Goal: Task Accomplishment & Management: Use online tool/utility

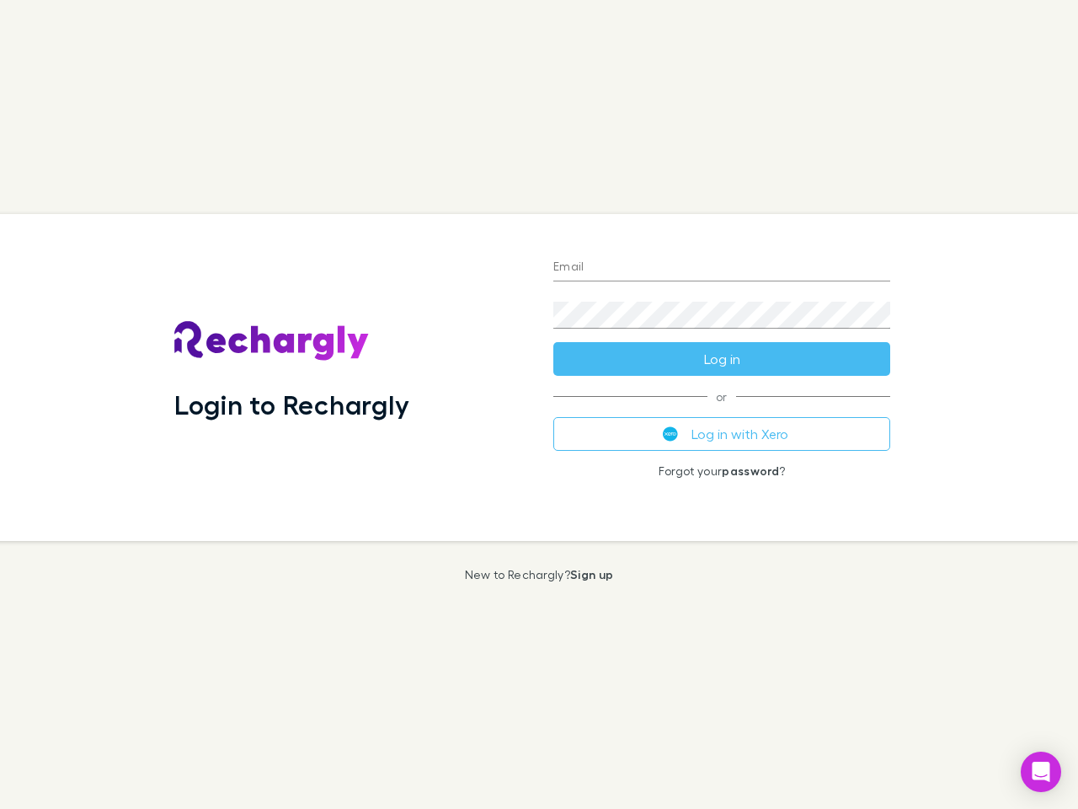
click at [539, 404] on div "Login to Rechargly" at bounding box center [350, 377] width 379 height 327
click at [722, 268] on input "Email" at bounding box center [721, 267] width 337 height 27
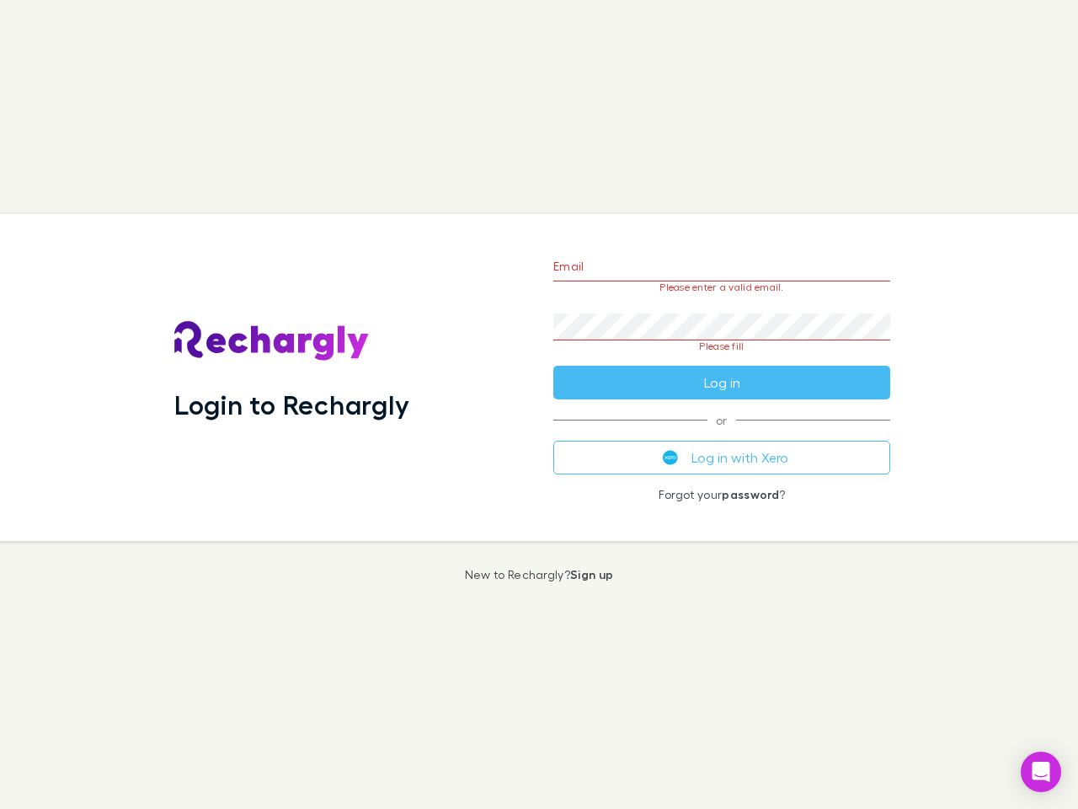
click at [722, 359] on form "Email Please enter a valid email. Password Please fill Log in" at bounding box center [721, 320] width 337 height 158
click at [722, 434] on div "Email Please enter a valid email. Password Please fill Log in or Log in with Xe…" at bounding box center [722, 377] width 364 height 327
click at [1041, 771] on icon "Open Intercom Messenger" at bounding box center [1042, 771] width 18 height 20
